Goal: Information Seeking & Learning: Learn about a topic

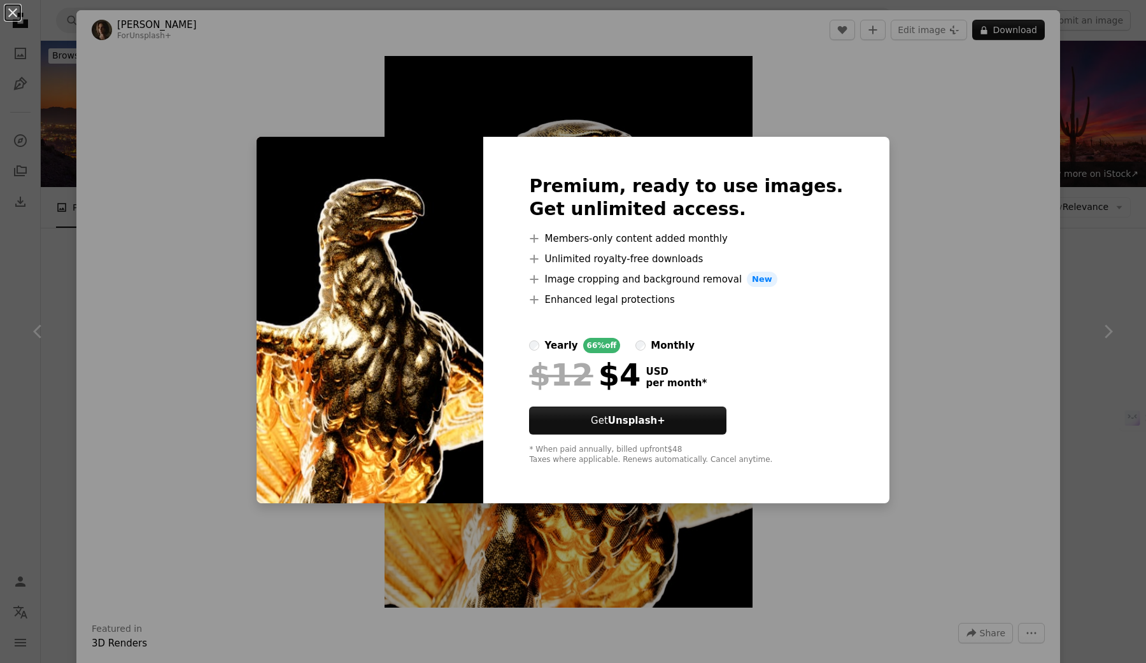
scroll to position [512, 0]
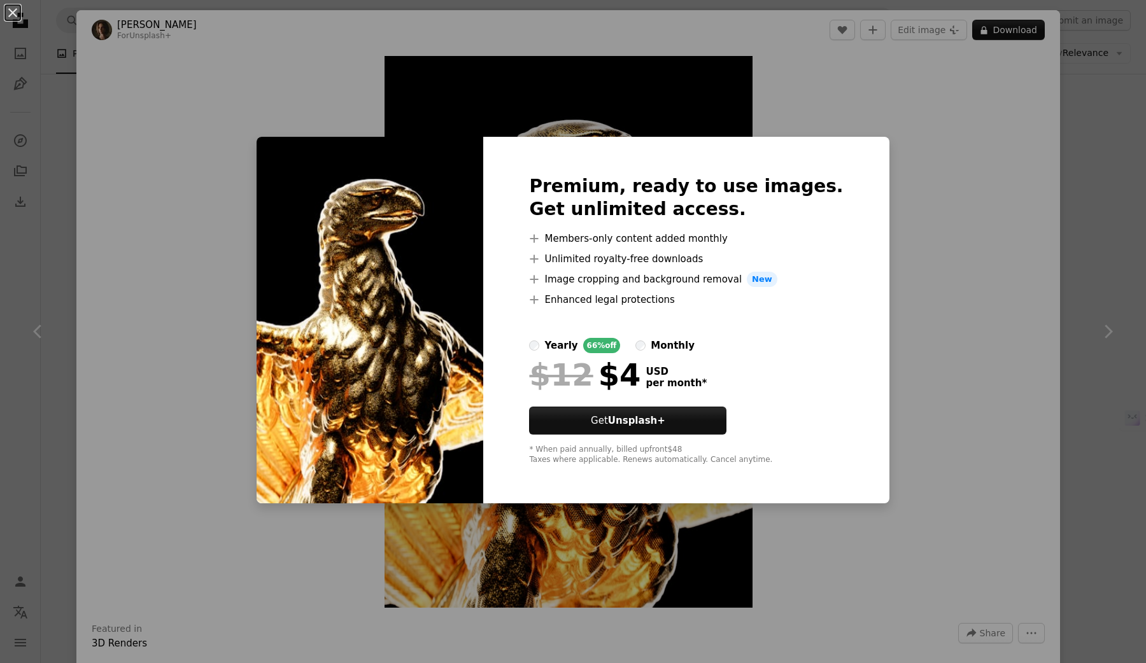
click at [819, 76] on div "An X shape Premium, ready to use images. Get unlimited access. A plus sign Memb…" at bounding box center [573, 331] width 1146 height 663
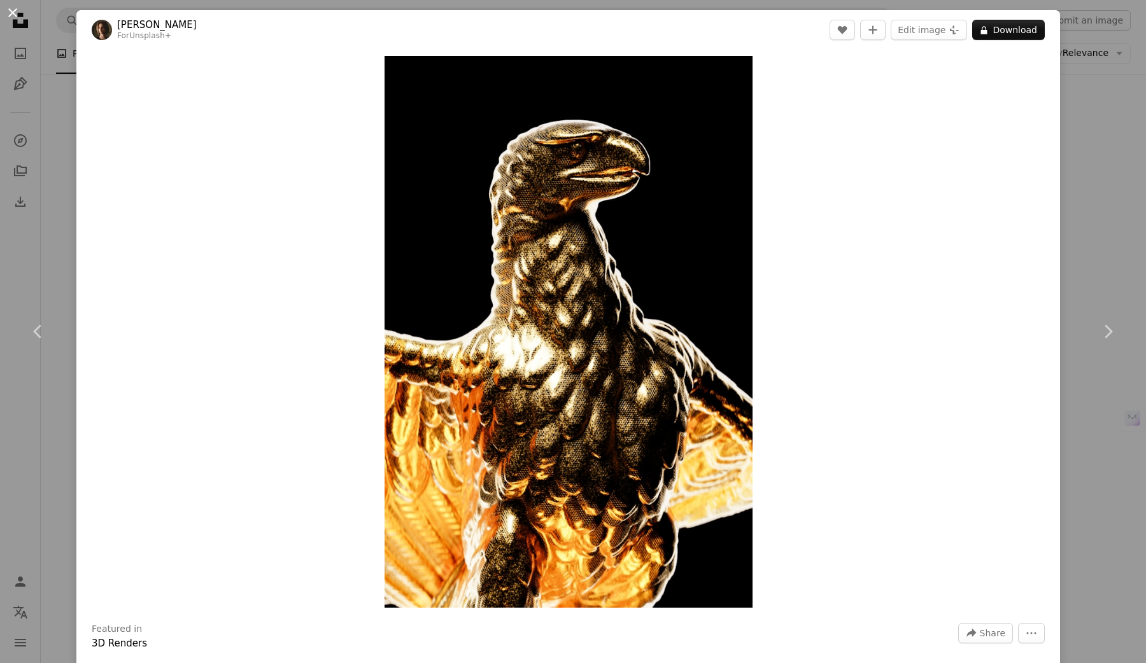
click at [15, 15] on button "An X shape" at bounding box center [12, 12] width 15 height 15
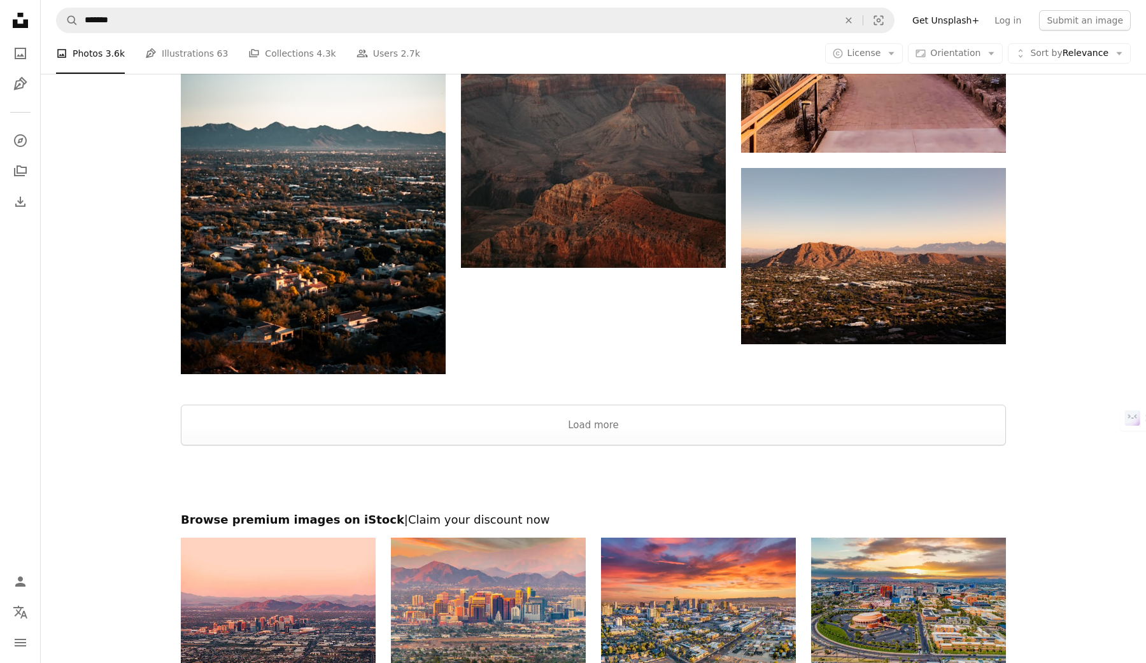
scroll to position [2074, 0]
